Goal: Task Accomplishment & Management: Complete application form

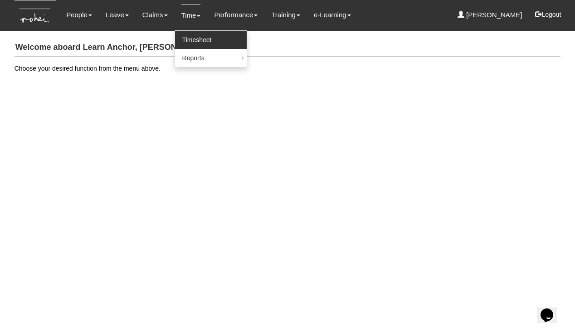
click at [189, 35] on link "Timesheet" at bounding box center [211, 40] width 72 height 18
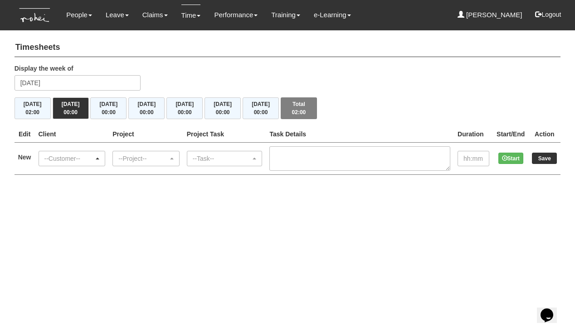
click at [88, 158] on div "--Customer--" at bounding box center [69, 158] width 50 height 9
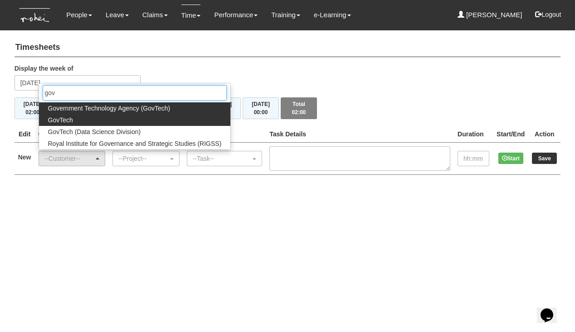
type input "gov"
click at [82, 120] on link "GovTech" at bounding box center [135, 120] width 192 height 12
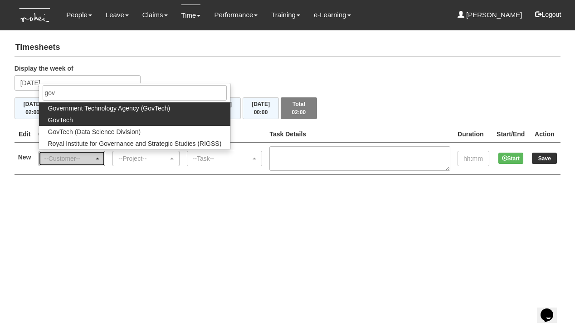
select select "427"
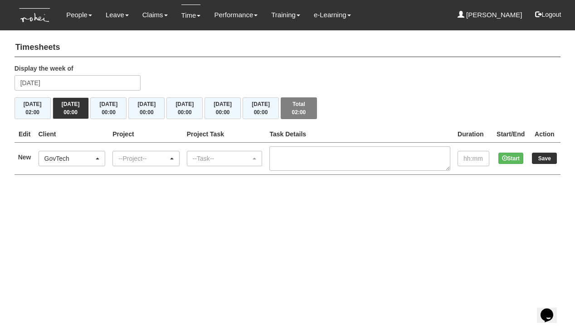
click at [141, 159] on div "--Project--" at bounding box center [143, 158] width 50 height 9
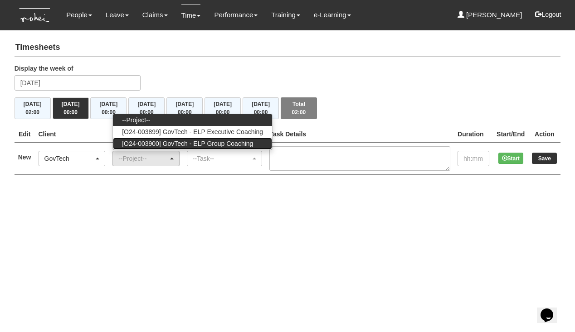
click at [159, 141] on span "[O24-003900] GovTech - ELP Group Coaching" at bounding box center [187, 143] width 131 height 9
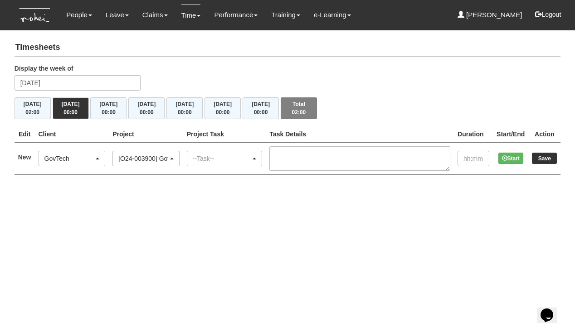
click at [218, 155] on div "--Task--" at bounding box center [222, 158] width 58 height 9
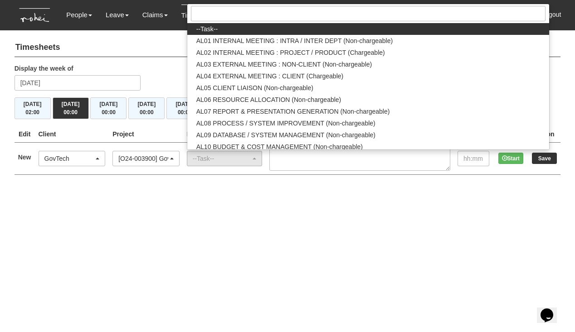
click at [168, 155] on div "[O24-003900] GovTech - ELP Group Coaching" at bounding box center [143, 158] width 50 height 9
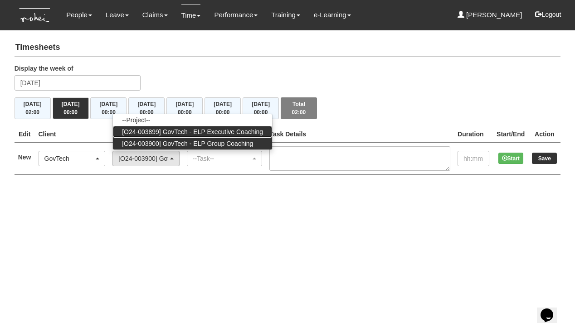
click at [182, 129] on span "[O24-003899] GovTech - ELP Executive Coaching" at bounding box center [192, 131] width 141 height 9
select select "2540"
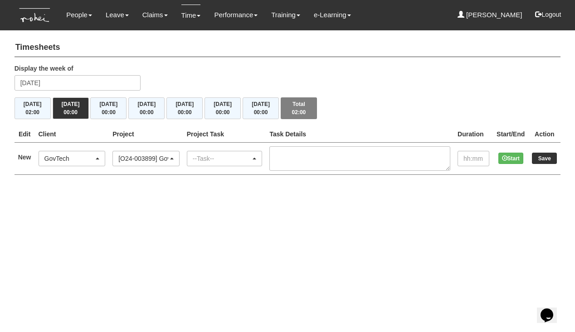
click at [232, 154] on div "--Task--" at bounding box center [222, 158] width 58 height 9
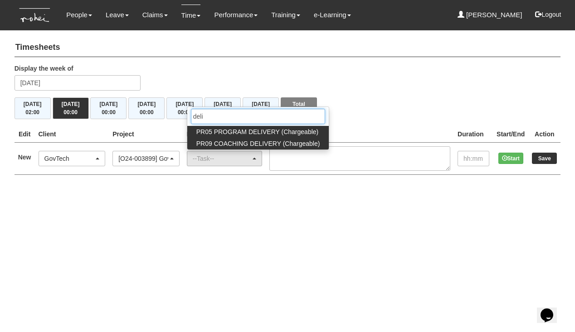
type input "deli"
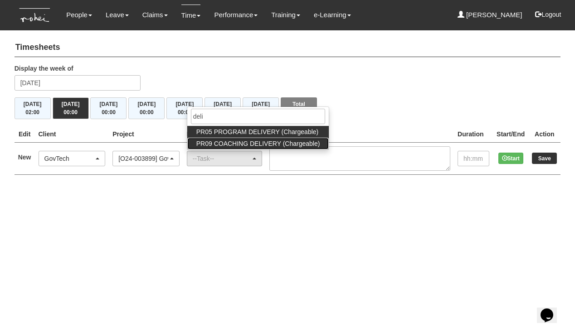
click at [242, 140] on span "PR09 COACHING DELIVERY (Chargeable)" at bounding box center [258, 143] width 124 height 9
select select "150"
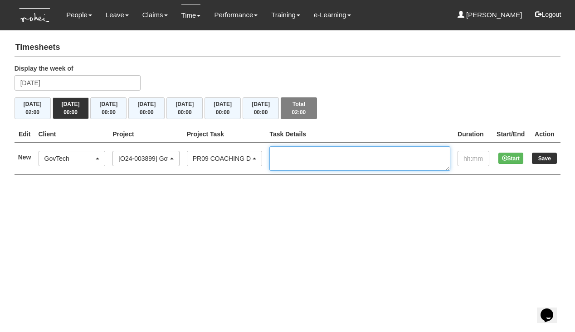
click at [317, 153] on textarea at bounding box center [359, 158] width 181 height 24
click at [316, 152] on textarea "1. Audrey Chua" at bounding box center [359, 158] width 181 height 24
click at [353, 149] on textarea "Audrey Chua" at bounding box center [359, 158] width 181 height 24
type textarea "[PERSON_NAME], 10-11am"
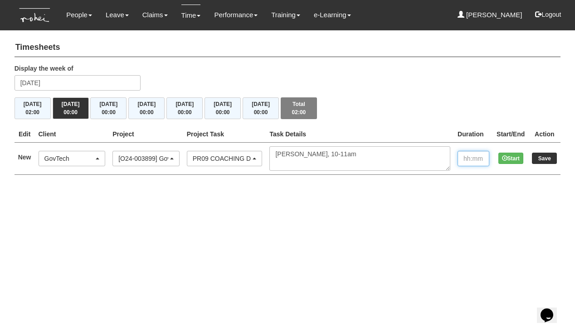
click at [466, 159] on input "text" at bounding box center [473, 158] width 32 height 15
type input "01:00"
click at [536, 158] on input "Save" at bounding box center [544, 158] width 25 height 11
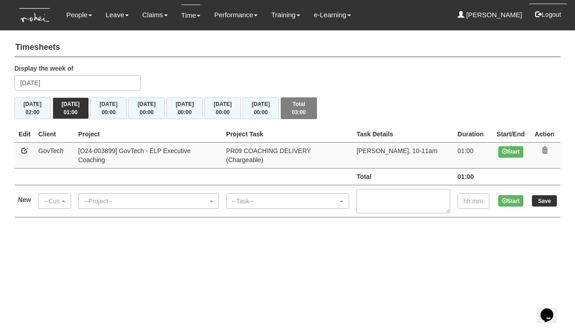
click at [547, 11] on button "Logout" at bounding box center [547, 15] width 39 height 22
